Goal: Information Seeking & Learning: Check status

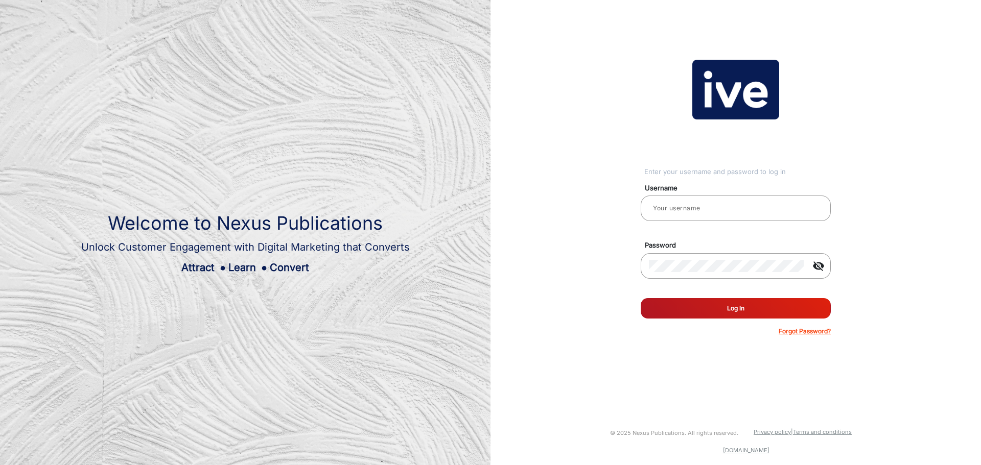
type input "gemcell"
click at [761, 314] on button "Log In" at bounding box center [736, 308] width 190 height 20
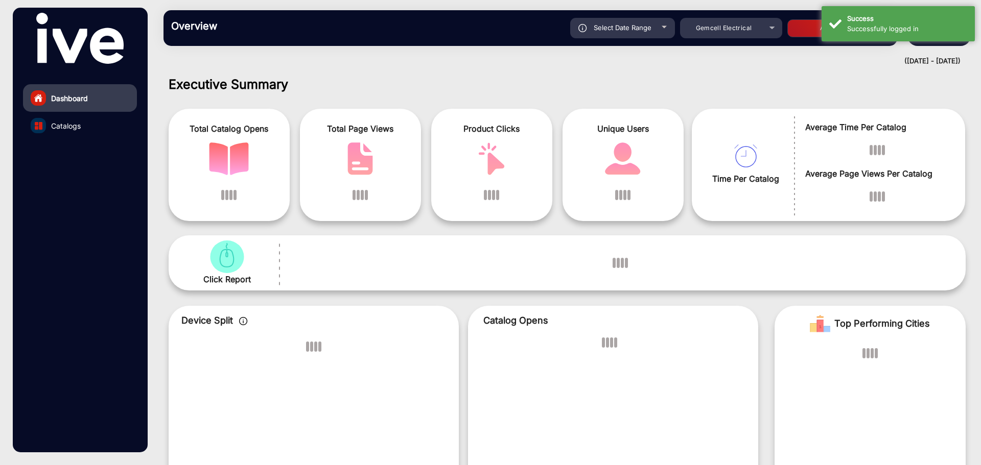
scroll to position [8, 0]
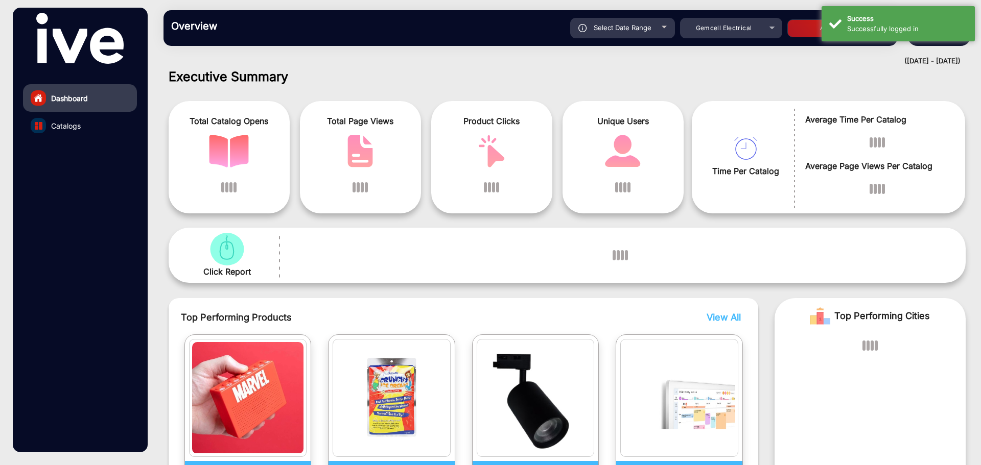
click at [644, 28] on span "Select Date Range" at bounding box center [623, 27] width 58 height 8
type input "[DATE]"
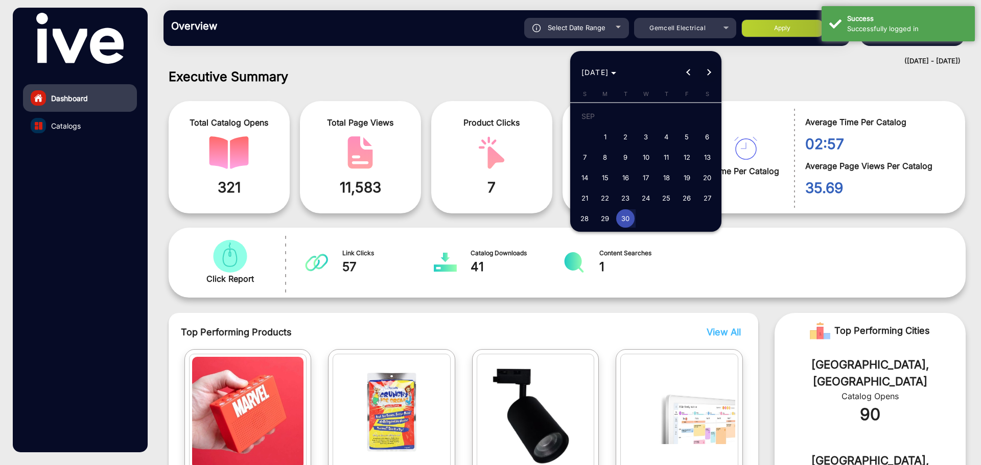
click at [703, 76] on span "Next month" at bounding box center [708, 72] width 20 height 20
click at [646, 114] on span "1" at bounding box center [645, 118] width 18 height 21
type input "[DATE]"
click at [610, 136] on span "6" at bounding box center [605, 139] width 18 height 18
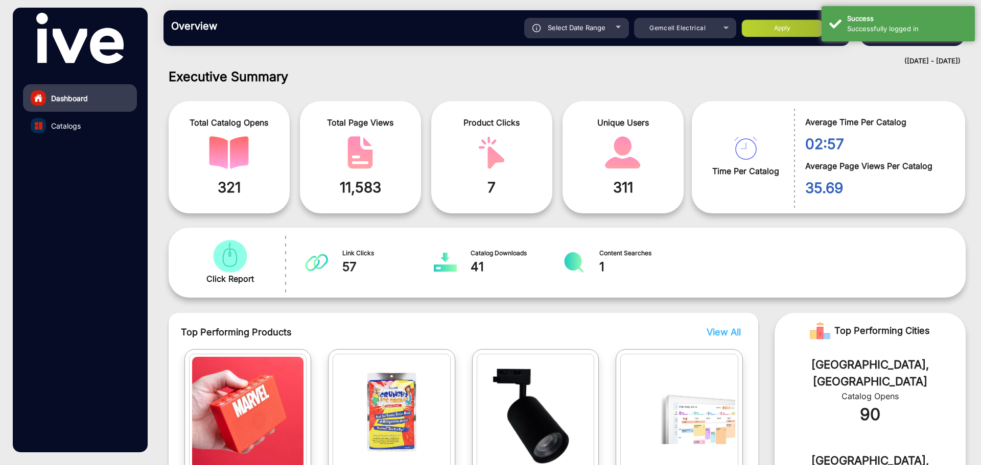
type input "[DATE]"
click at [779, 27] on button "Apply" at bounding box center [782, 28] width 82 height 18
type input "[DATE]"
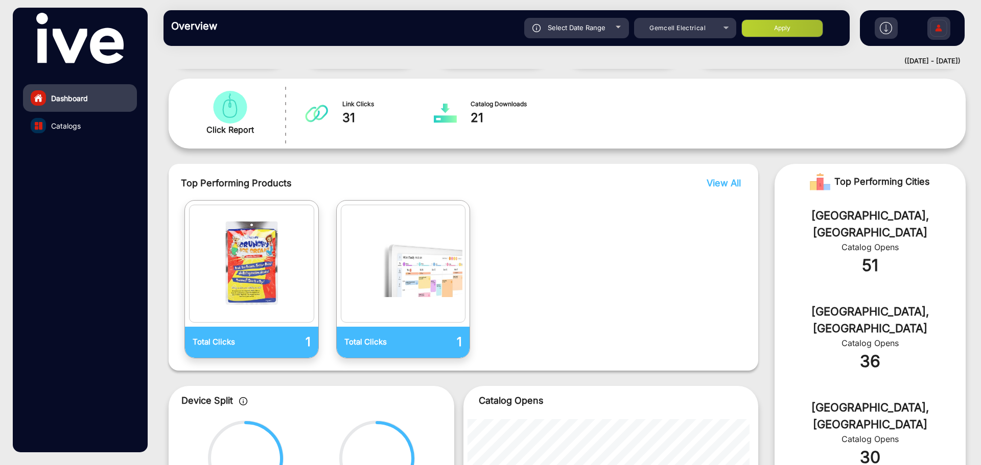
scroll to position [161, 0]
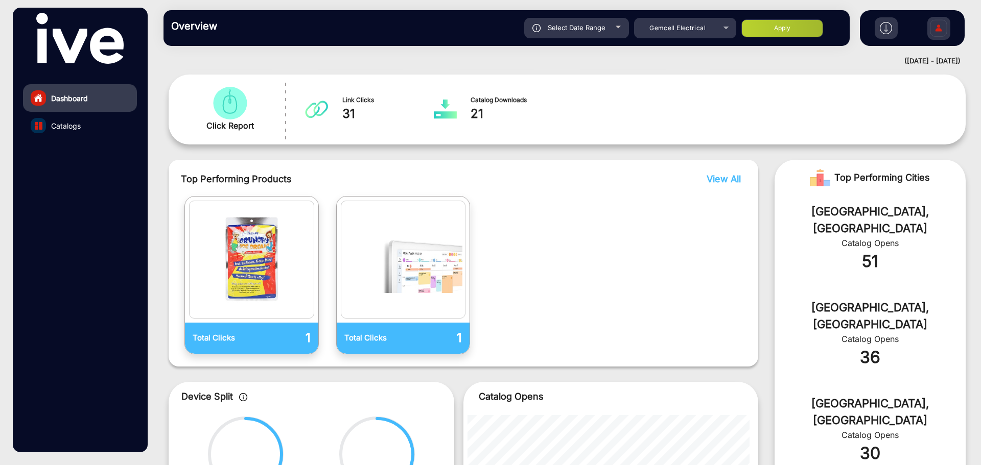
click at [708, 178] on span "View All" at bounding box center [723, 179] width 34 height 11
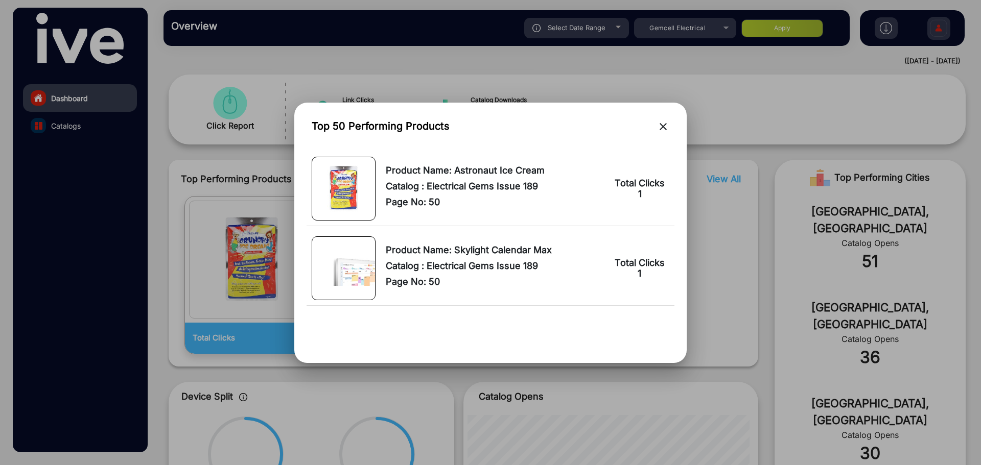
click at [664, 127] on mat-icon "close" at bounding box center [663, 127] width 12 height 12
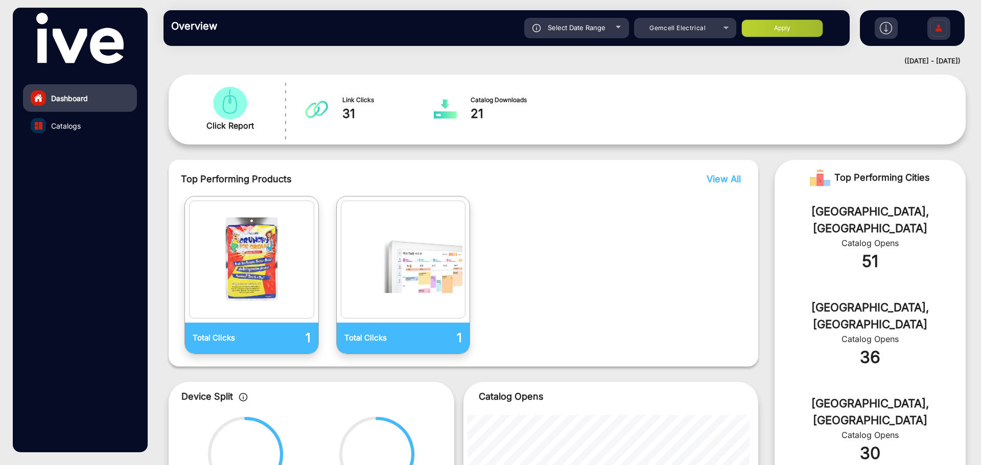
click at [345, 101] on span "Link Clicks" at bounding box center [388, 100] width 92 height 9
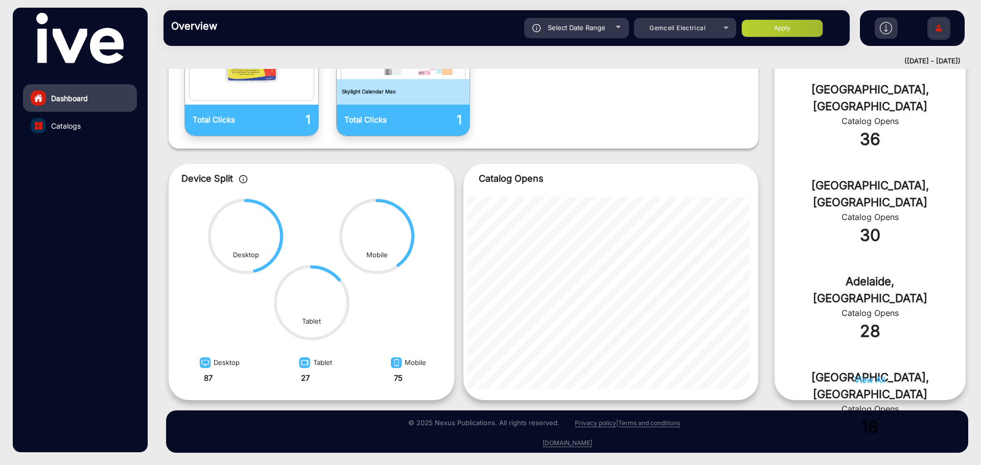
scroll to position [22, 0]
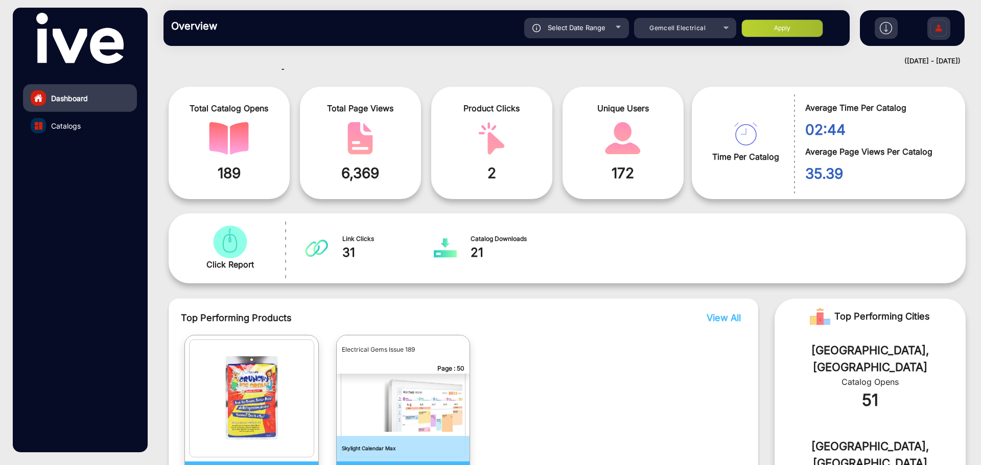
click at [79, 129] on span "Catalogs" at bounding box center [66, 126] width 30 height 11
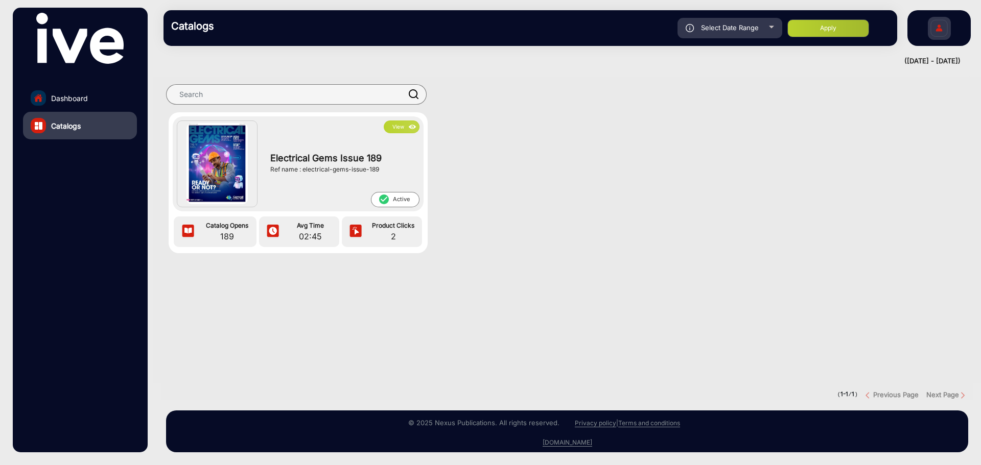
click at [238, 228] on span "Catalog Opens" at bounding box center [227, 225] width 54 height 9
click at [76, 92] on link "Dashboard" at bounding box center [80, 98] width 114 height 28
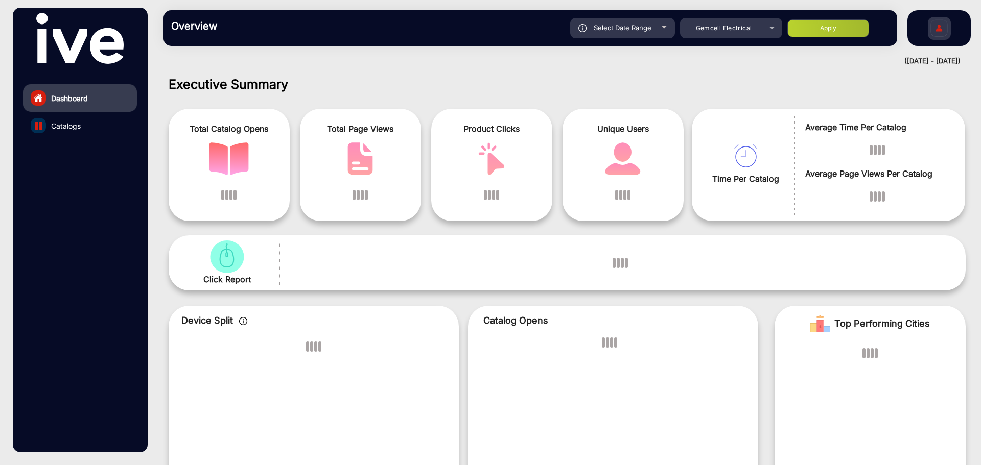
scroll to position [8, 0]
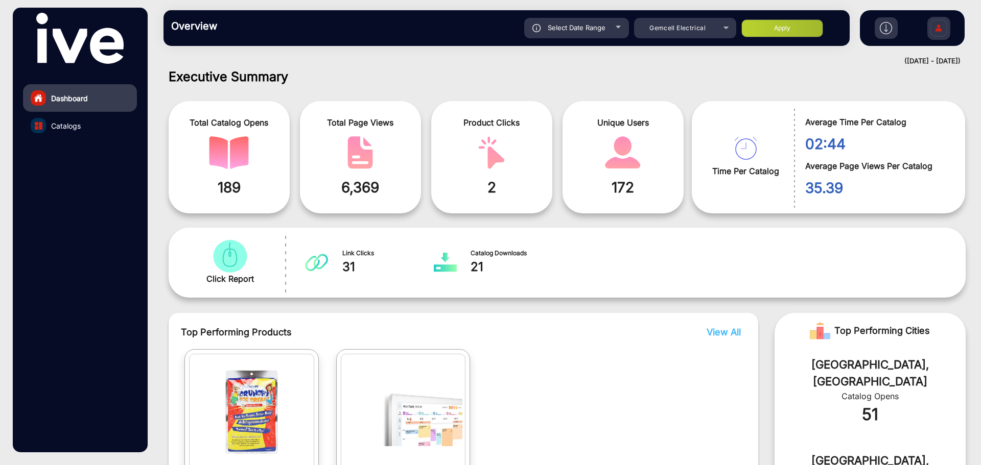
click at [229, 278] on span "Click Report" at bounding box center [230, 279] width 48 height 12
click at [224, 253] on img "catalog" at bounding box center [230, 256] width 40 height 33
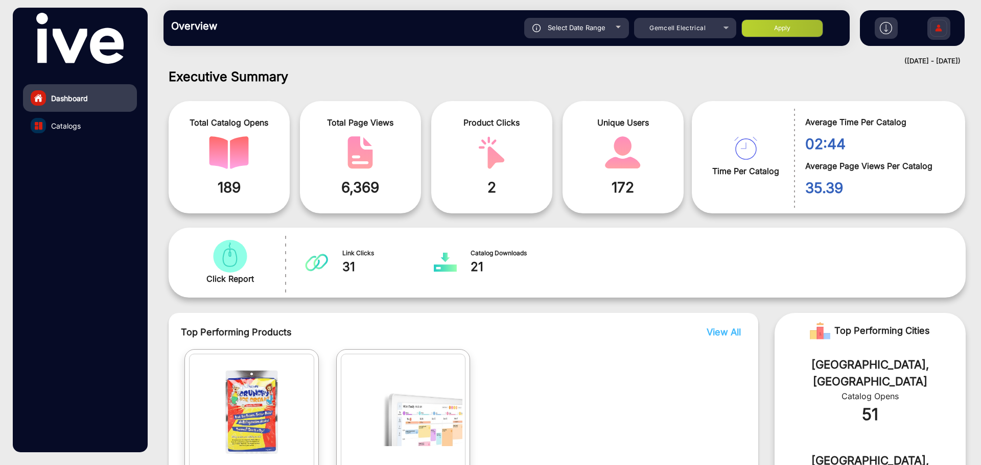
click at [506, 169] on img "catalog" at bounding box center [491, 152] width 40 height 33
click at [592, 167] on span at bounding box center [623, 152] width 106 height 33
click at [364, 170] on div "Total Page Views 6,369" at bounding box center [360, 157] width 121 height 112
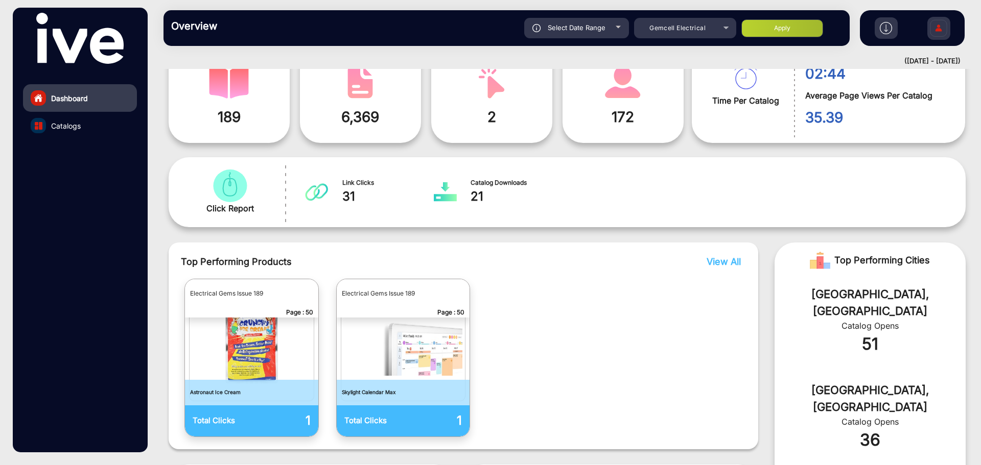
scroll to position [73, 0]
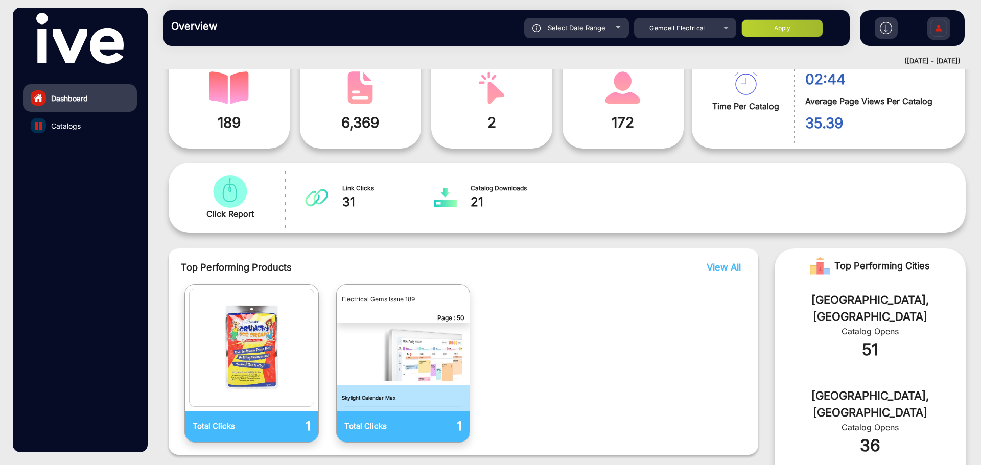
click at [399, 350] on img "catalog" at bounding box center [403, 348] width 119 height 112
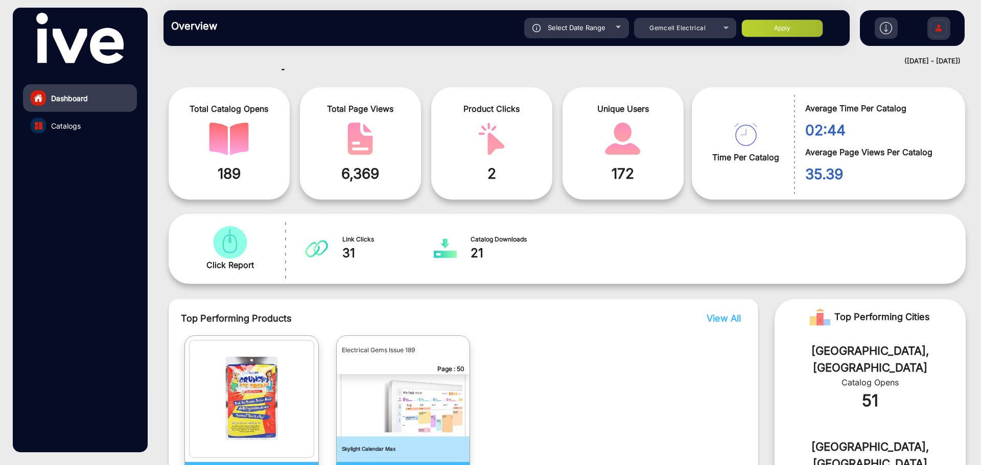
scroll to position [0, 0]
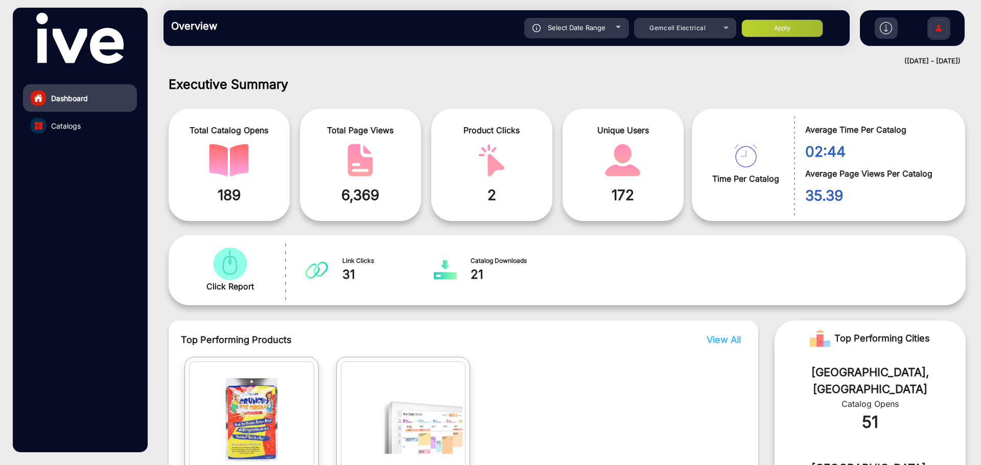
drag, startPoint x: 349, startPoint y: 270, endPoint x: 342, endPoint y: 274, distance: 8.5
click at [342, 274] on span "31" at bounding box center [388, 275] width 92 height 18
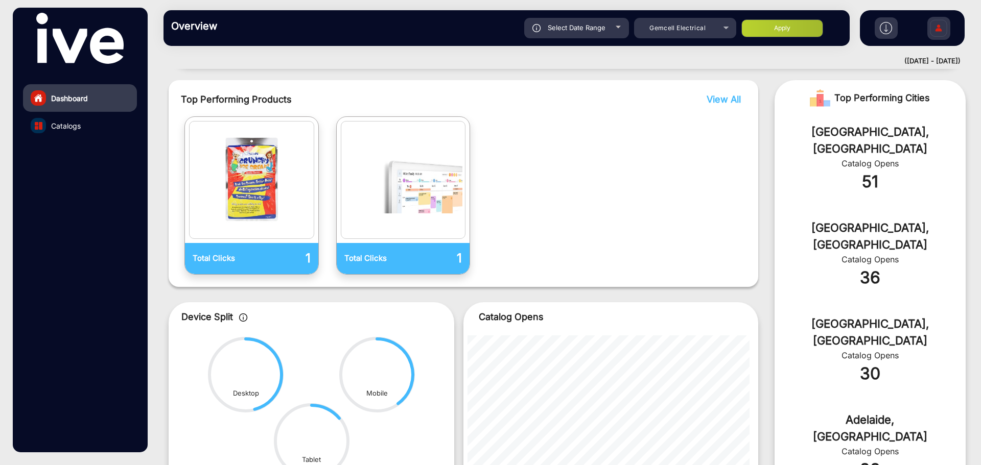
scroll to position [255, 0]
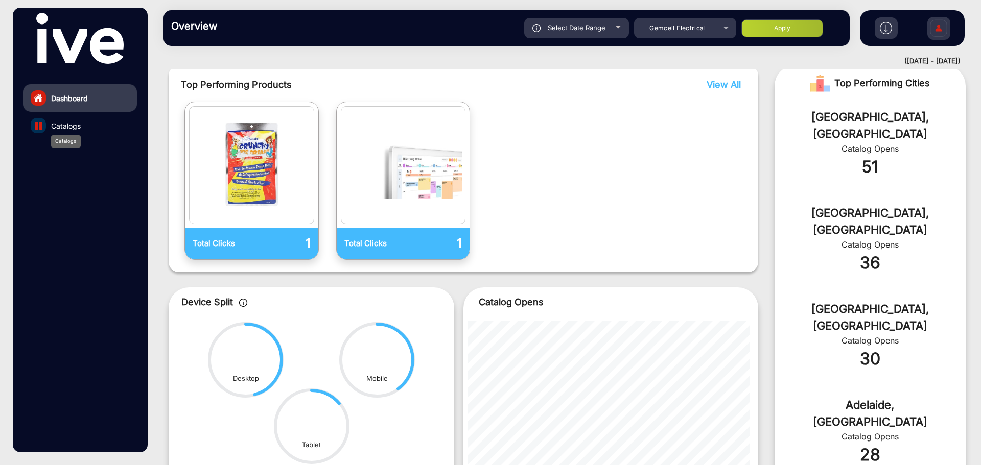
click at [54, 120] on link "Catalogs" at bounding box center [80, 126] width 114 height 28
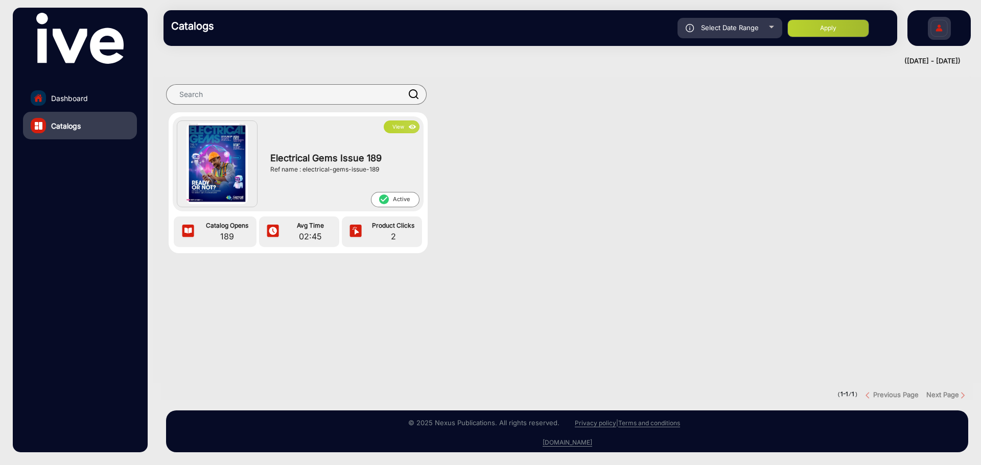
click at [342, 175] on div "Electrical Gems Issue 189 Ref name : electrical-gems-issue-189" at bounding box center [342, 162] width 154 height 59
click at [341, 165] on div "Ref name : electrical-gems-issue-189" at bounding box center [342, 169] width 144 height 9
click at [407, 126] on img at bounding box center [413, 127] width 12 height 11
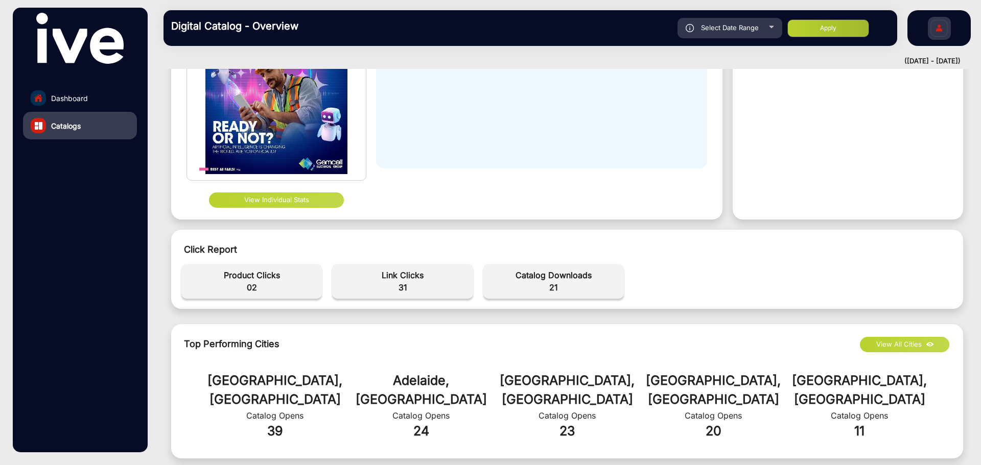
scroll to position [204, 0]
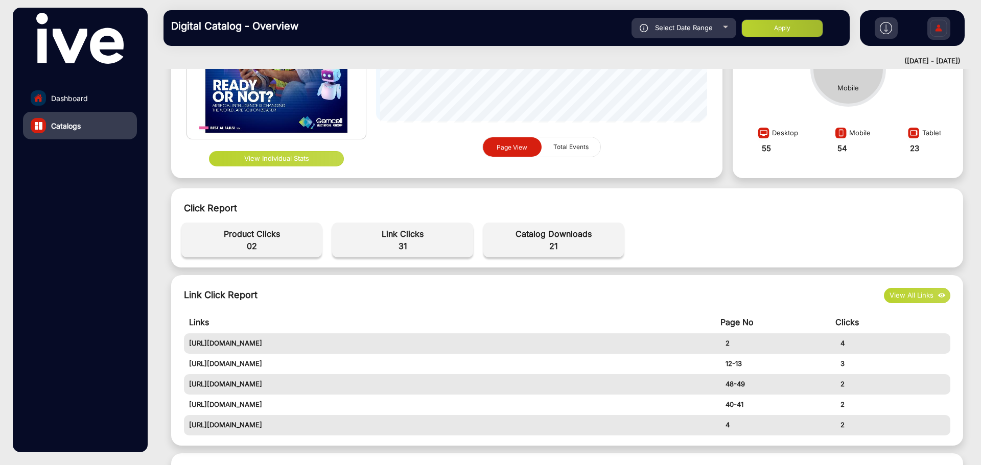
click at [388, 235] on span "Link Clicks" at bounding box center [402, 234] width 130 height 12
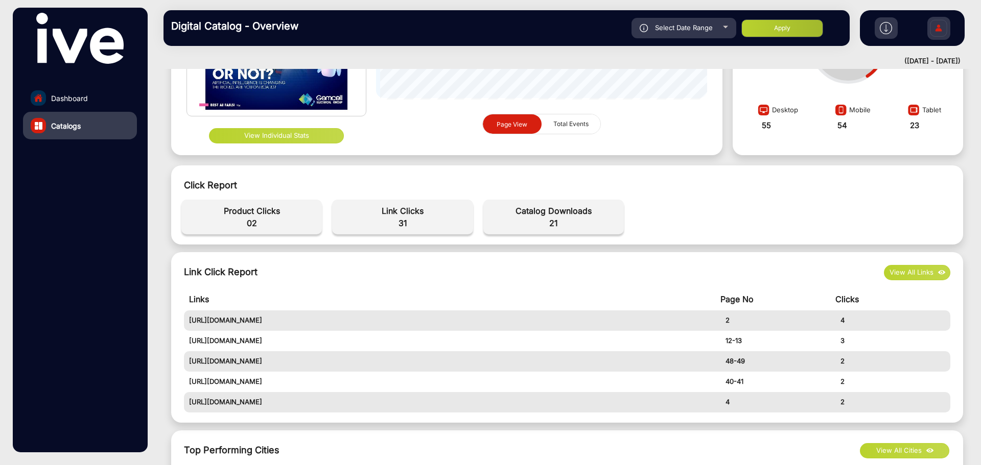
scroll to position [255, 0]
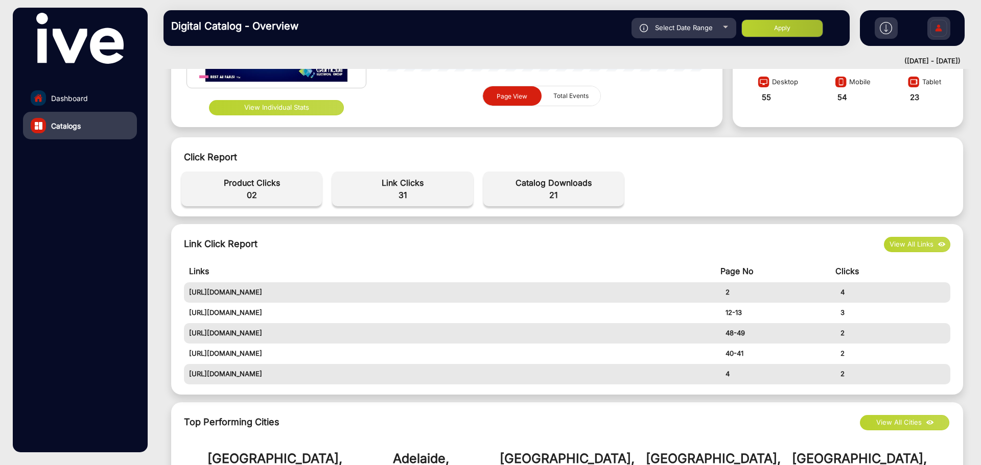
click at [949, 247] on div "Link Click Report View All Links Links Page No Clicks [URL][DOMAIN_NAME] 2 4 [U…" at bounding box center [567, 309] width 792 height 171
click at [924, 247] on button "View All Links" at bounding box center [917, 244] width 66 height 15
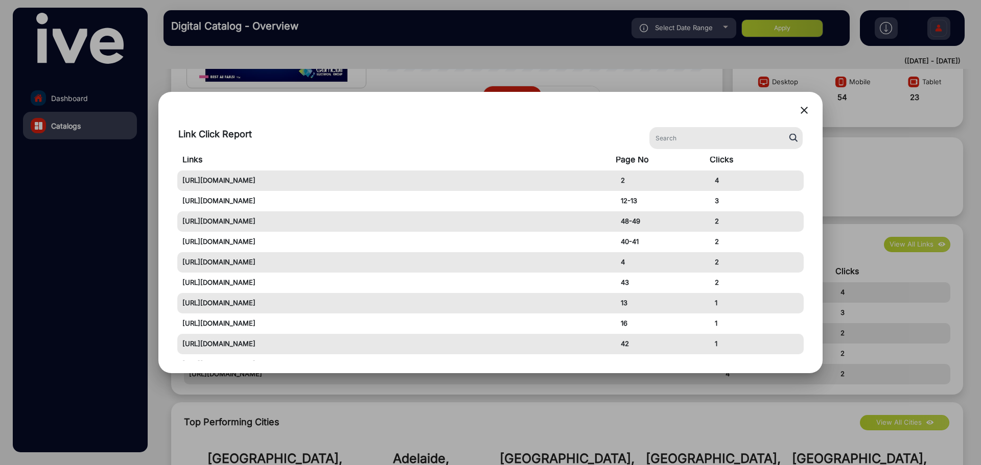
scroll to position [0, 0]
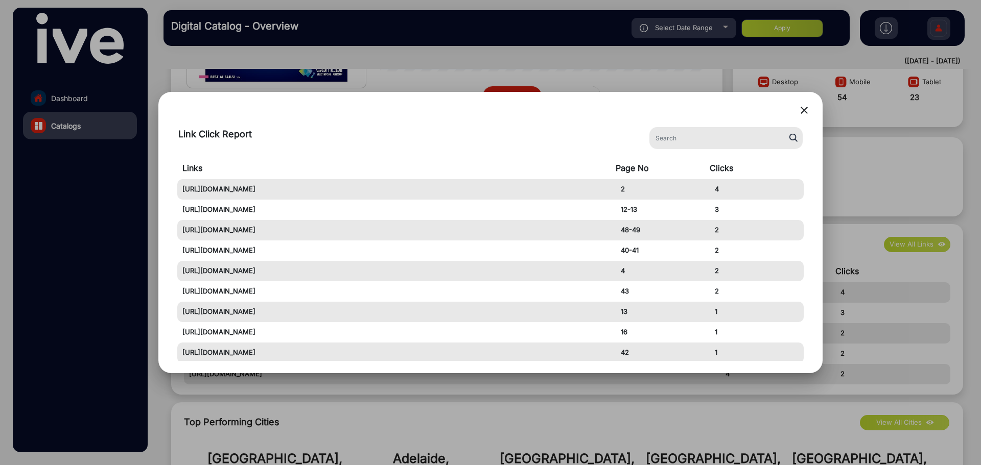
click at [800, 111] on mat-icon "close" at bounding box center [804, 110] width 12 height 12
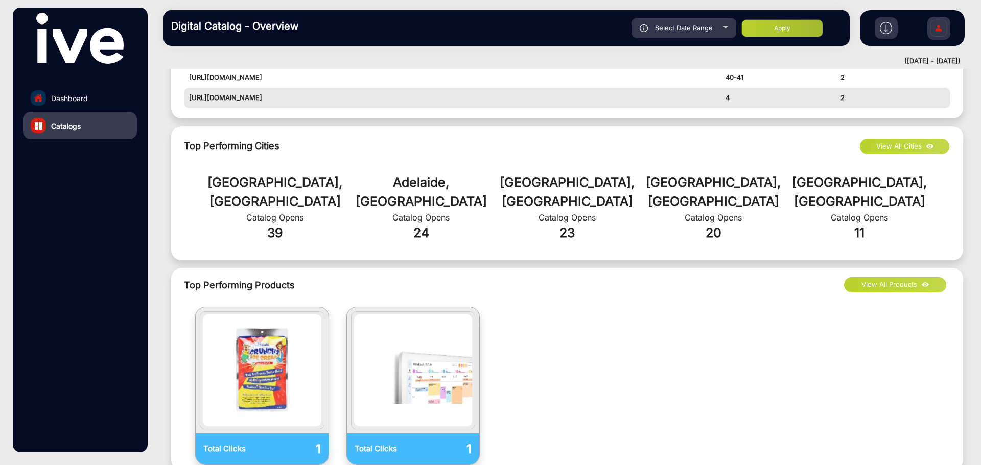
scroll to position [562, 0]
